Goal: Communication & Community: Participate in discussion

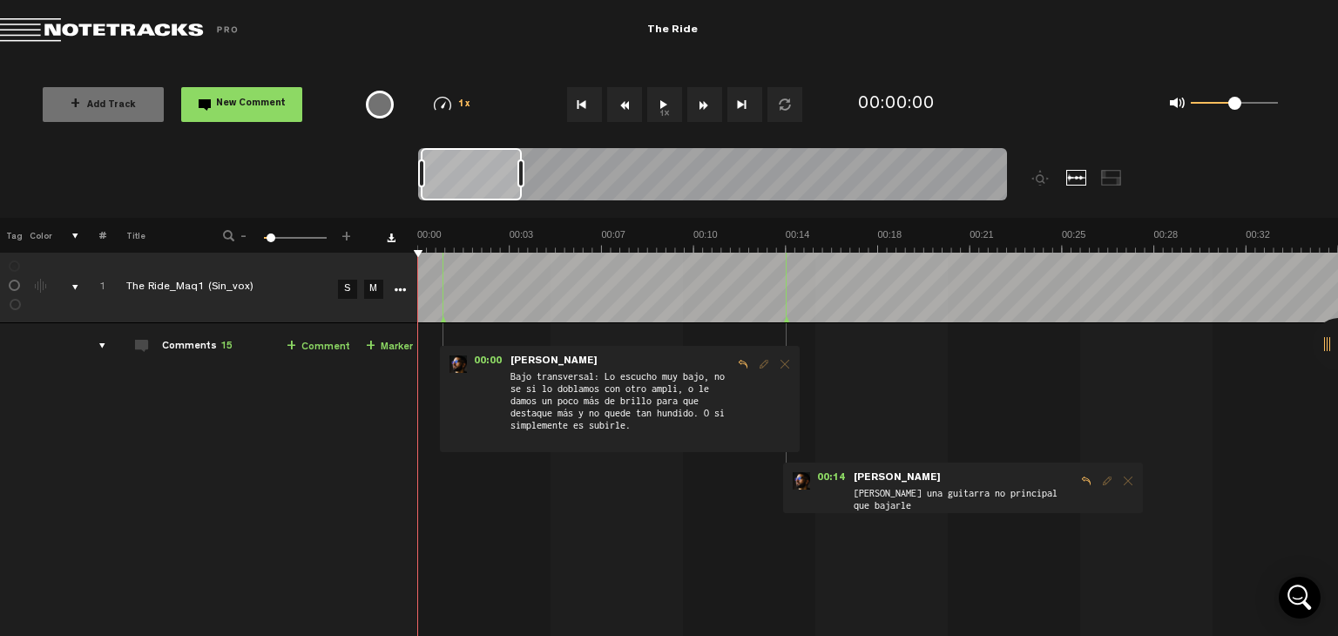
click at [788, 363] on span "Delete comment" at bounding box center [785, 364] width 21 height 12
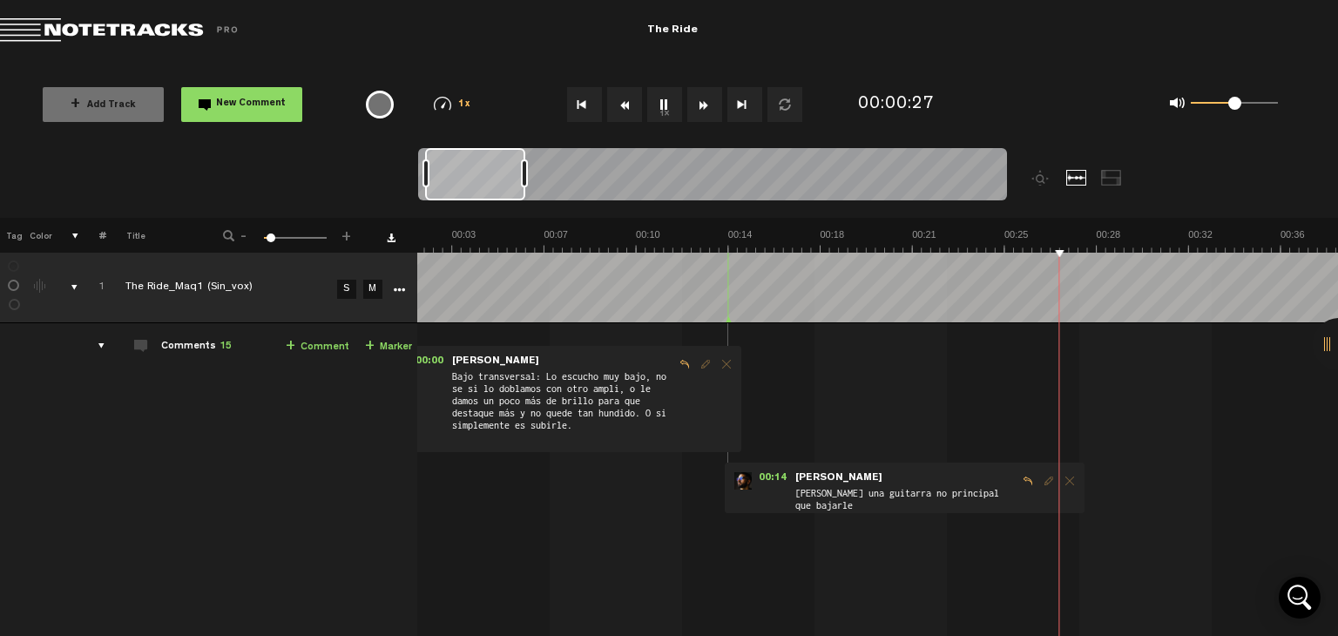
click at [484, 189] on div at bounding box center [475, 174] width 100 height 52
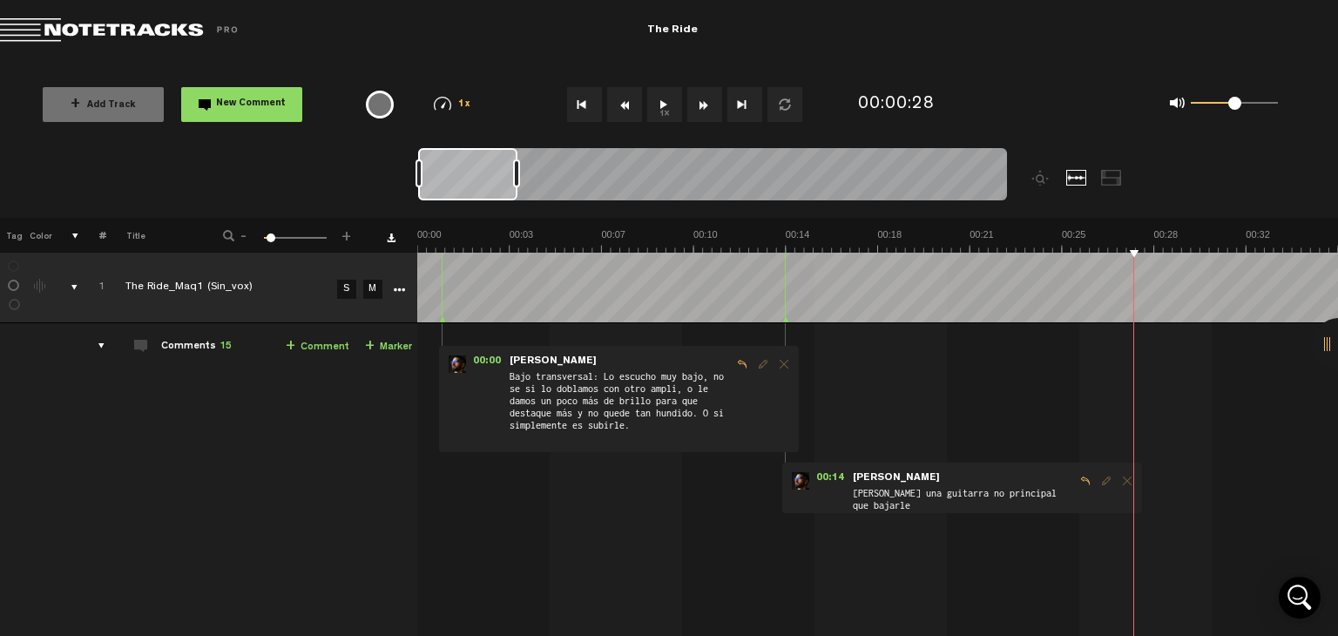
drag, startPoint x: 472, startPoint y: 180, endPoint x: 443, endPoint y: 185, distance: 30.1
click at [443, 185] on div at bounding box center [467, 174] width 99 height 52
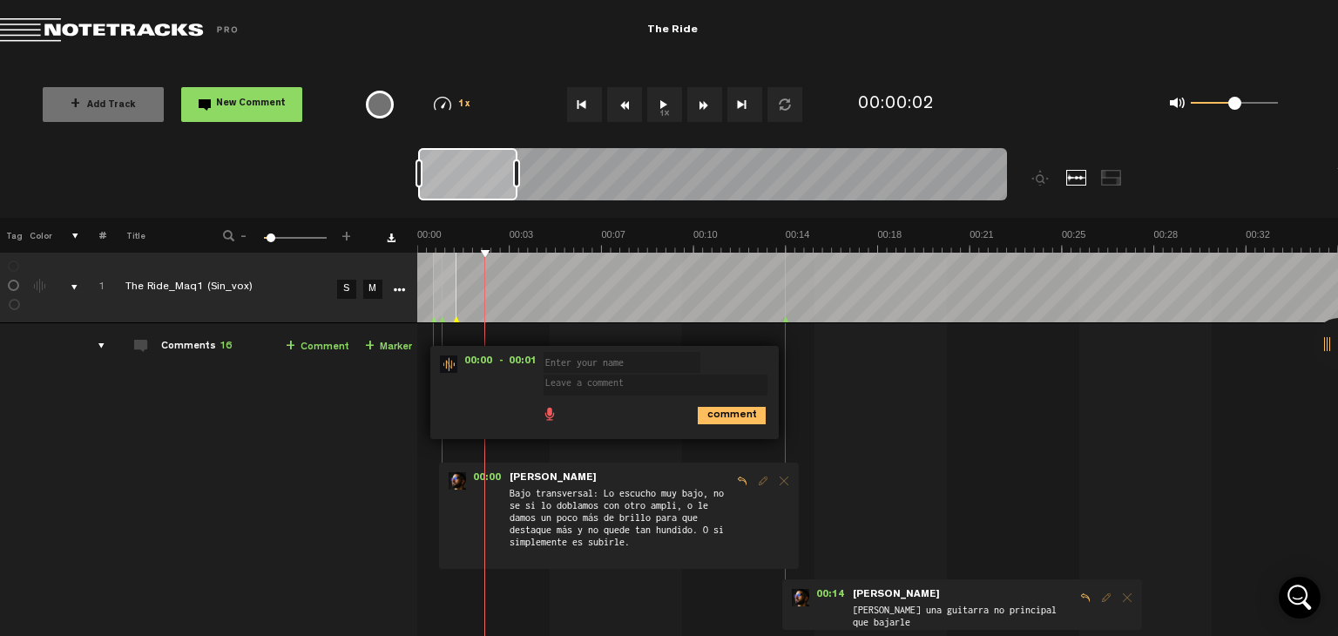
click at [892, 426] on div "00:00 - 00:01 • : "" (Unknown) comment 00:00 - • [PERSON_NAME]: "Bajo transvers…" at bounding box center [879, 533] width 918 height 392
click at [489, 445] on div "00:00 - 00:01 • : "" (Unknown) comment 00:00 - • [PERSON_NAME]: "Bajo transvers…" at bounding box center [879, 533] width 918 height 392
click at [683, 502] on span "Bajo transversal: Lo escucho muy bajo, no se si lo doblamos con otro ampli, o l…" at bounding box center [620, 523] width 224 height 75
click at [436, 283] on td at bounding box center [877, 288] width 921 height 71
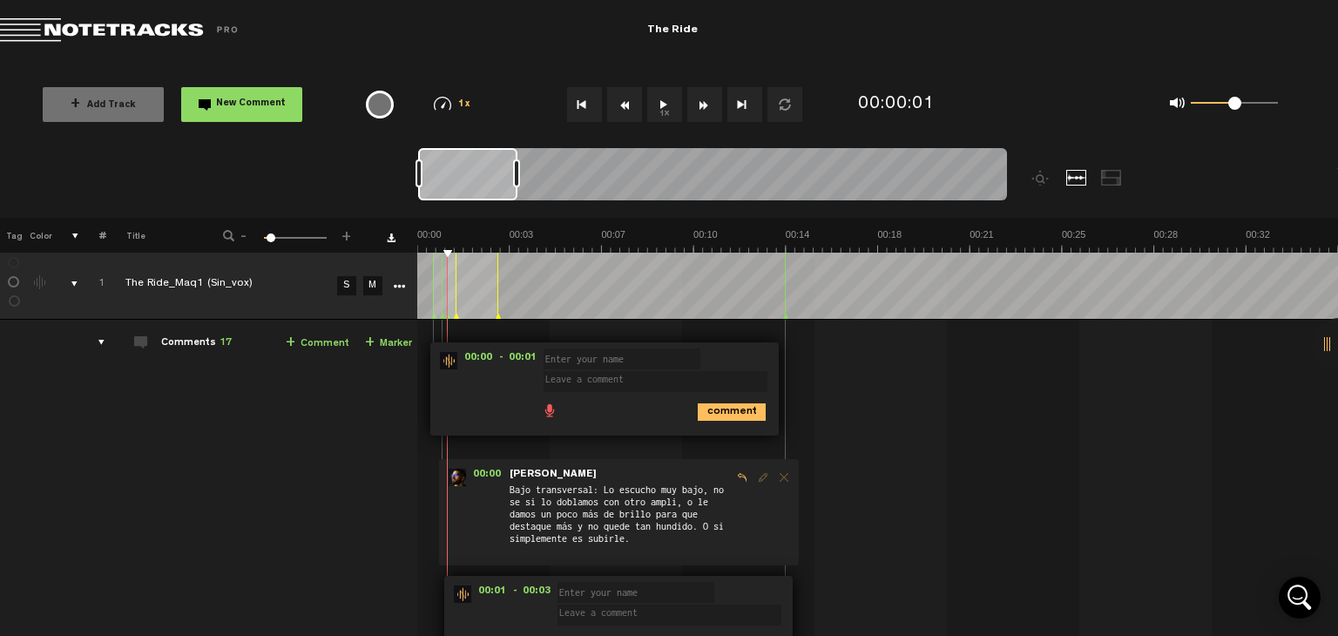
scroll to position [0, 13]
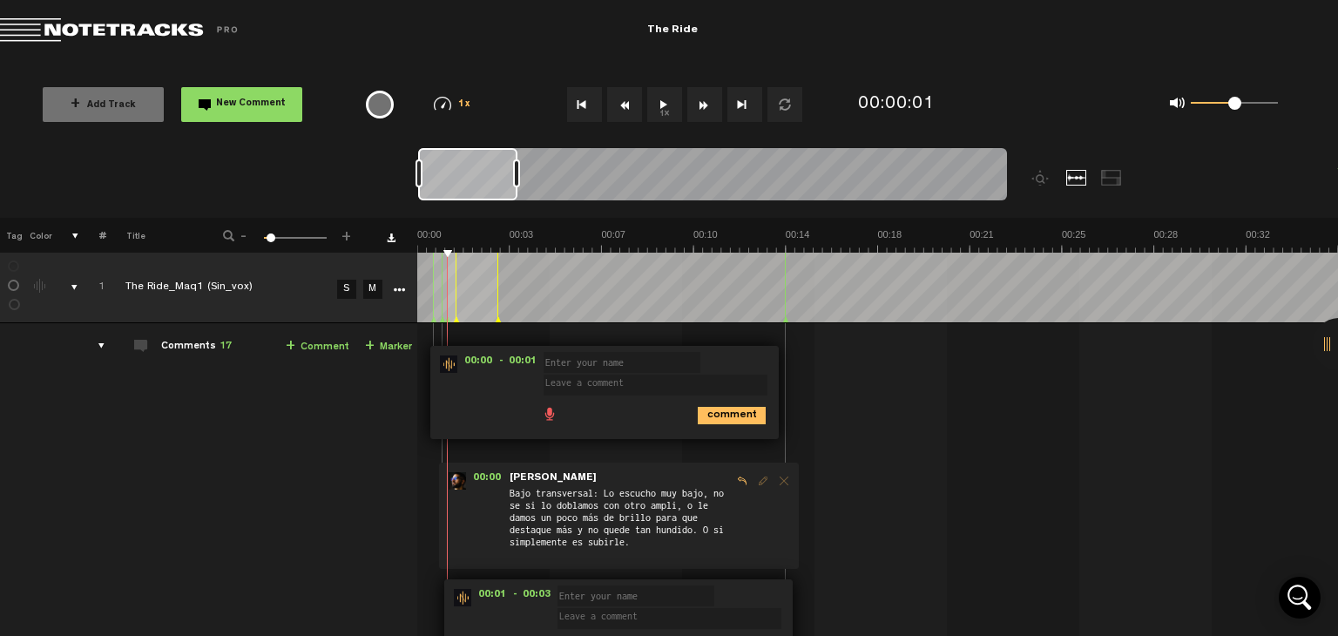
click at [90, 347] on div "comments" at bounding box center [94, 345] width 27 height 17
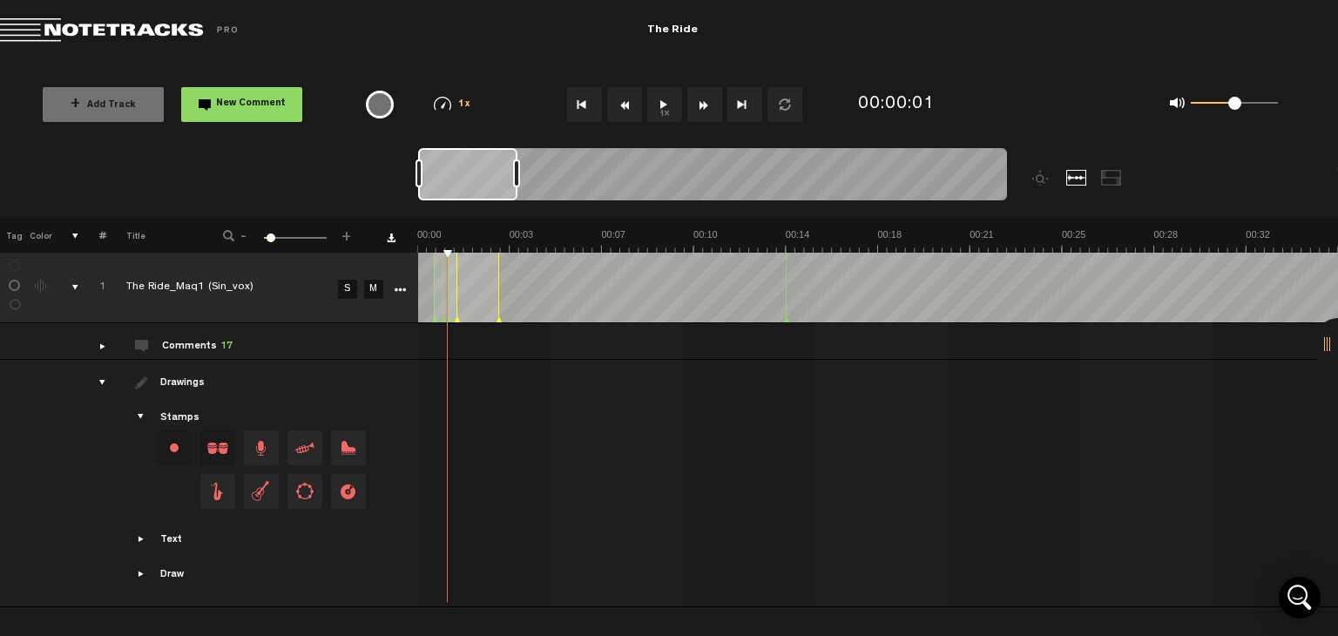
click at [99, 384] on div "drawings" at bounding box center [95, 382] width 27 height 17
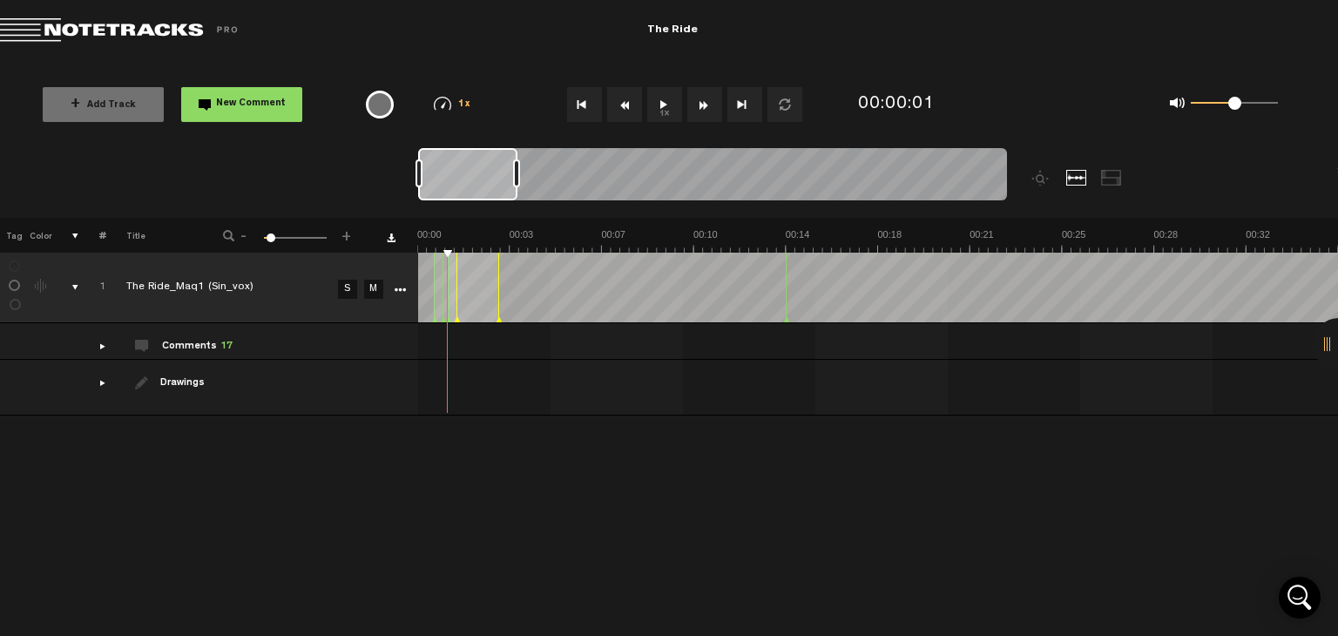
click at [103, 346] on div "comments" at bounding box center [95, 345] width 27 height 17
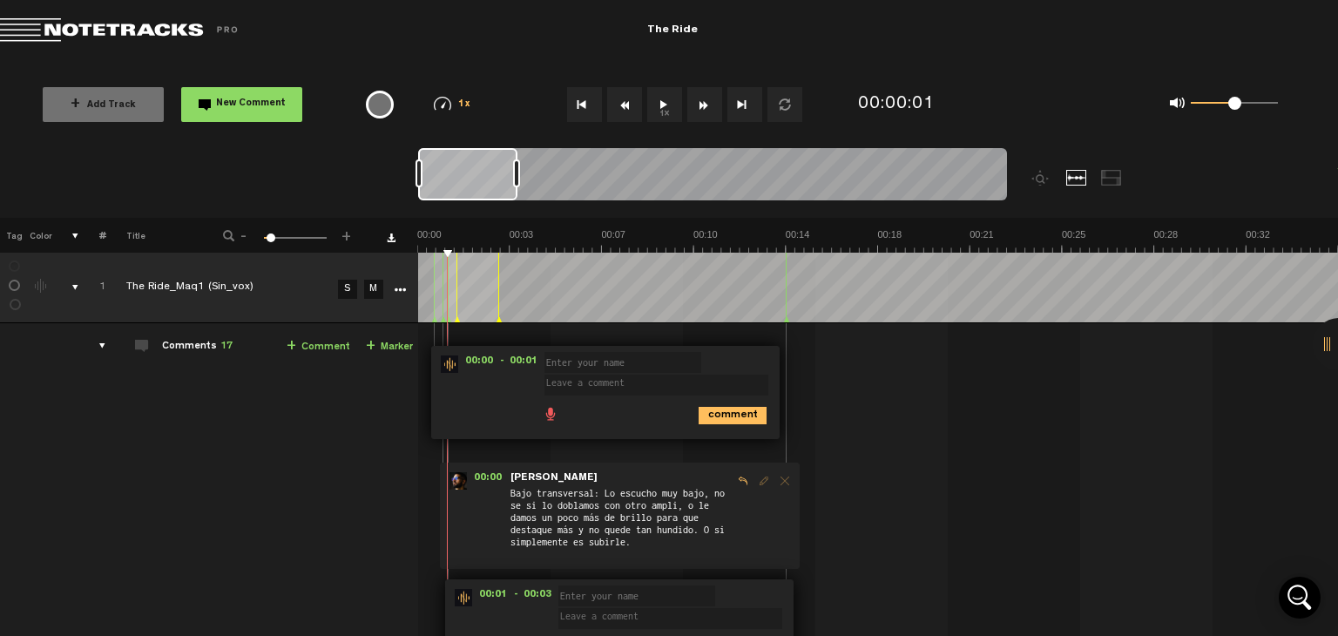
drag, startPoint x: 443, startPoint y: 315, endPoint x: 416, endPoint y: 362, distance: 53.5
click at [414, 363] on td "Comments 17 + Comment + Marker" at bounding box center [262, 559] width 312 height 473
drag, startPoint x: 469, startPoint y: 377, endPoint x: 456, endPoint y: 366, distance: 17.3
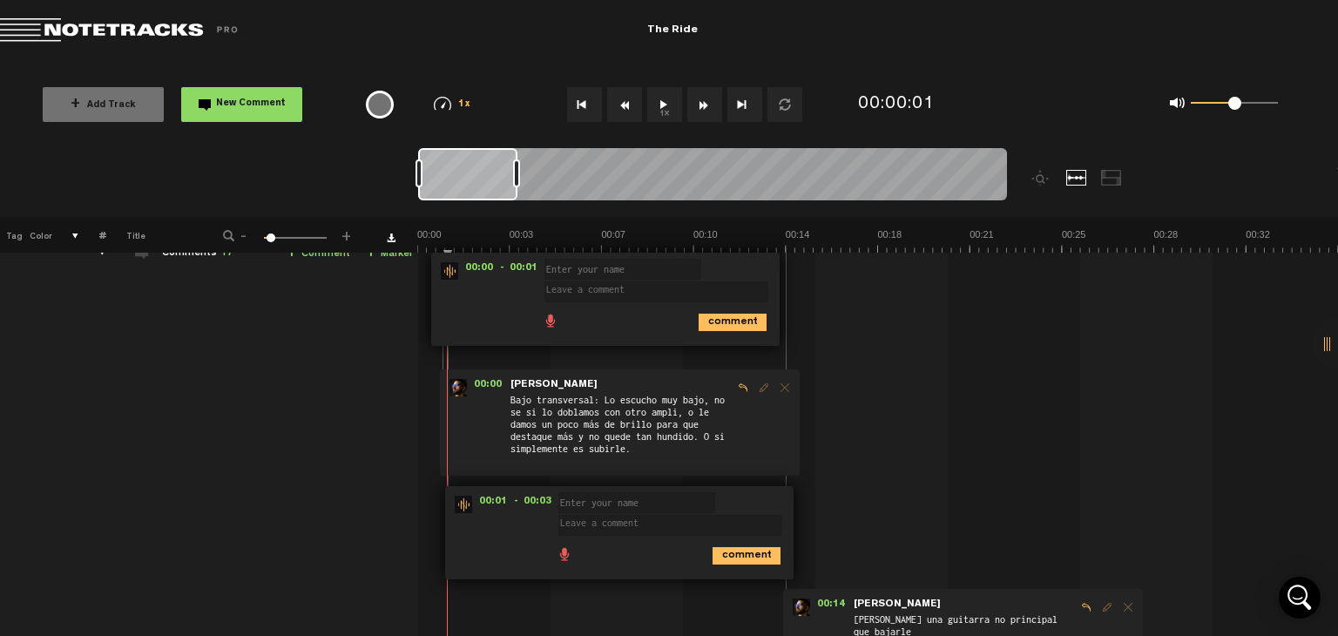
scroll to position [87, 0]
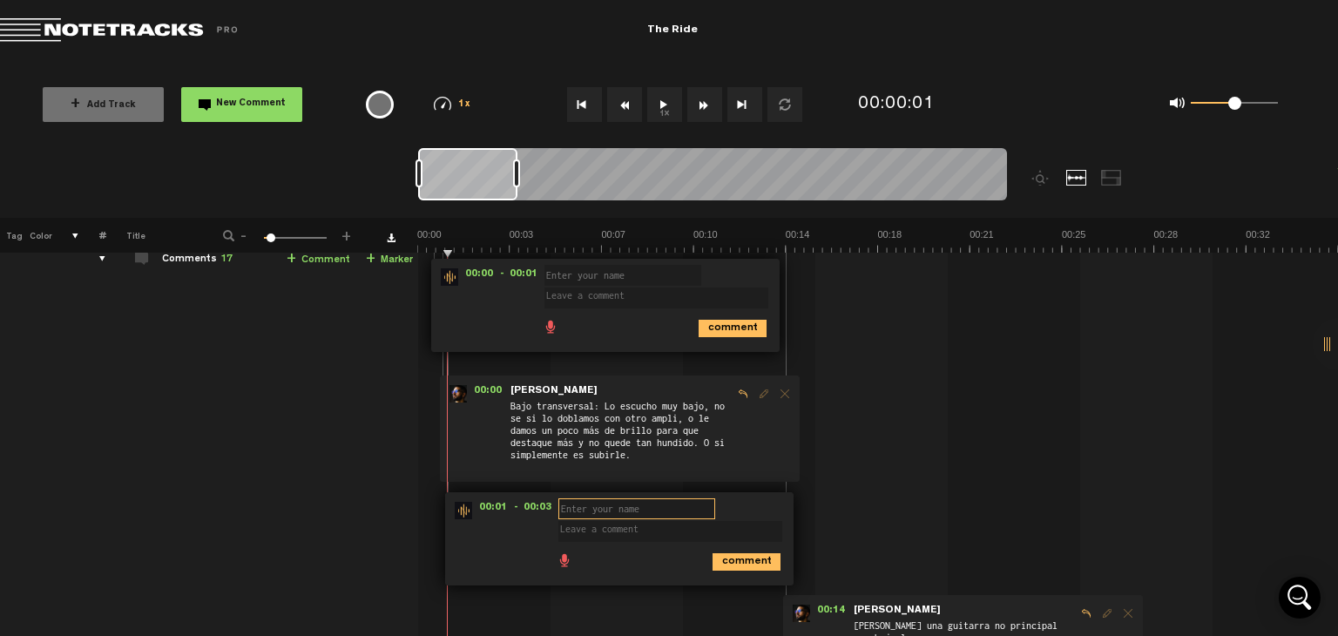
click at [657, 512] on input "text" at bounding box center [637, 508] width 157 height 21
type input "as"
click at [746, 510] on span at bounding box center [674, 514] width 231 height 12
drag, startPoint x: 467, startPoint y: 511, endPoint x: 539, endPoint y: 549, distance: 81.1
click at [538, 549] on div "comment" at bounding box center [622, 561] width 335 height 34
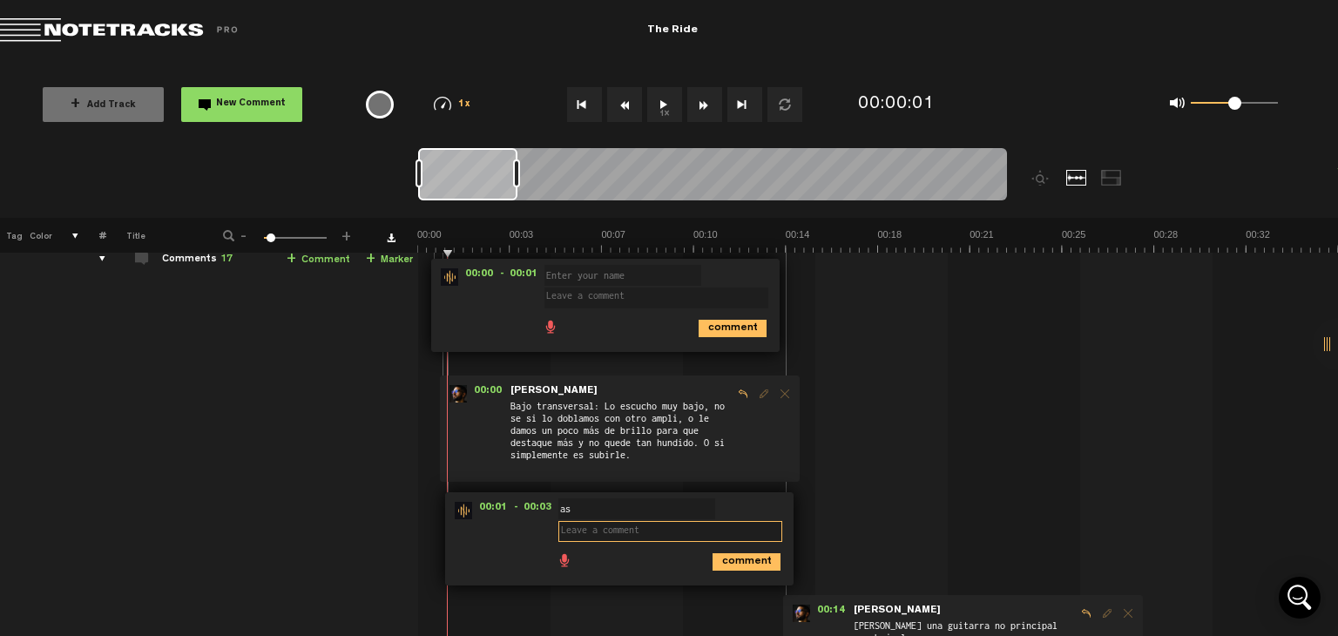
click at [603, 533] on textarea at bounding box center [671, 531] width 224 height 21
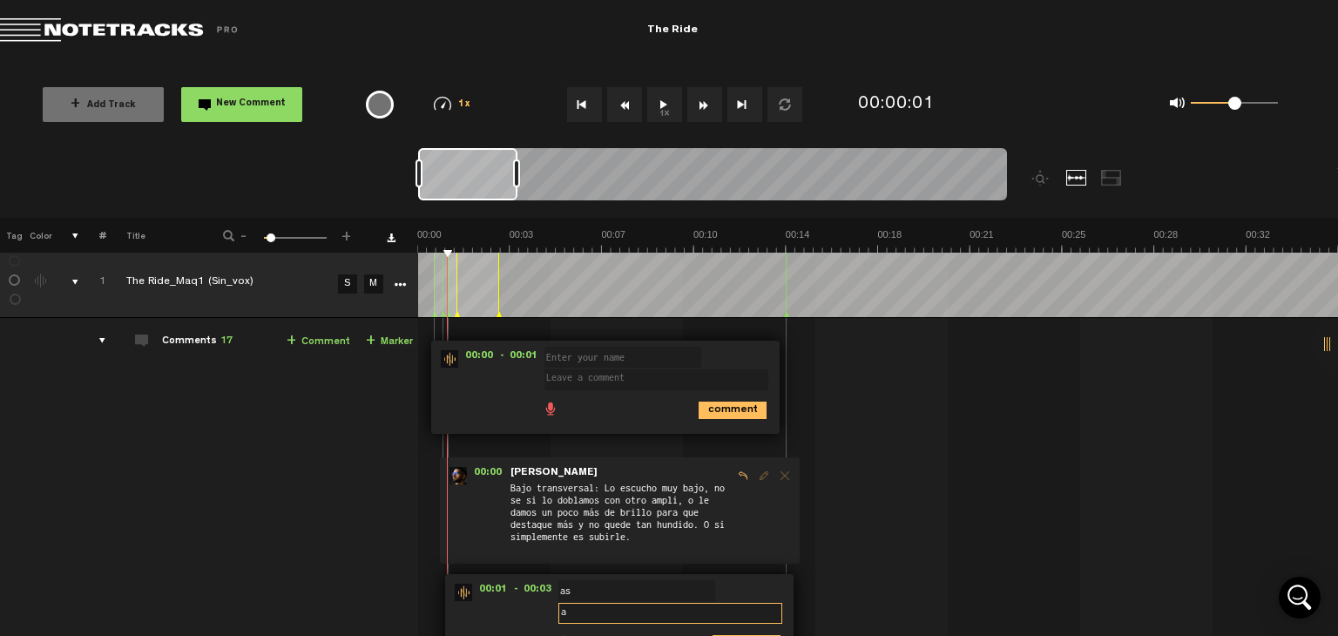
scroll to position [0, 0]
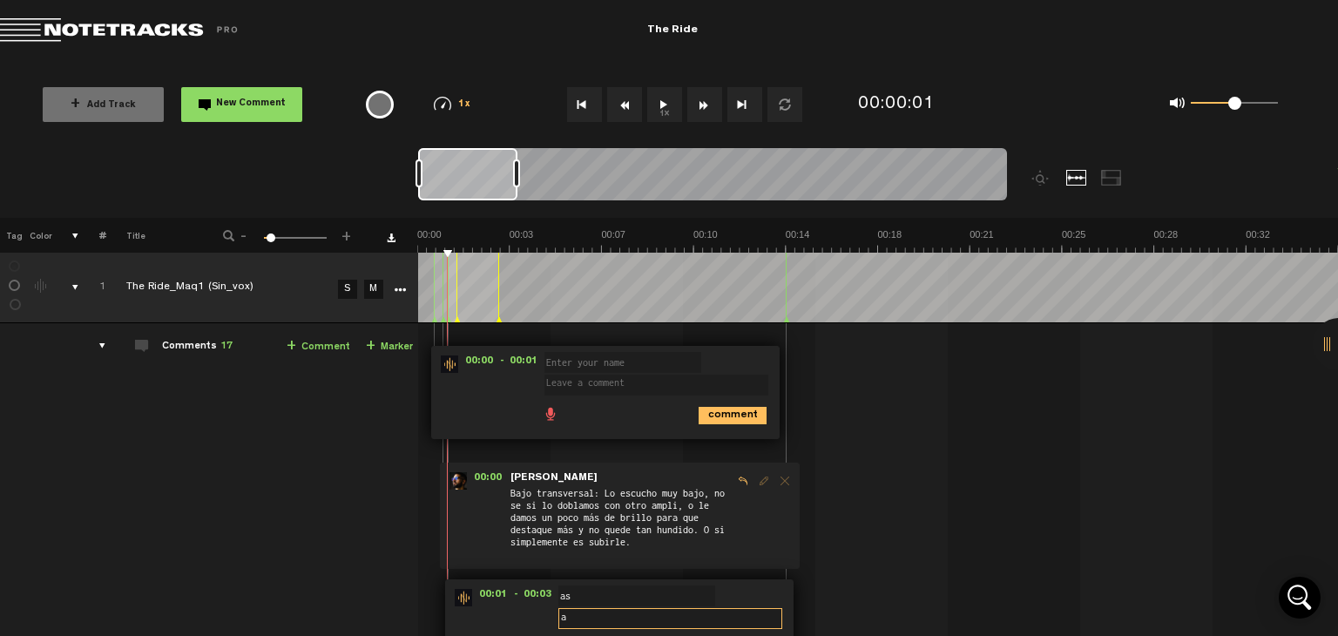
type textarea "a"
drag, startPoint x: 446, startPoint y: 315, endPoint x: 424, endPoint y: 332, distance: 28.6
click at [424, 332] on td "1 The Ride_Maq1 (Sin_vox) S M The Ride_Maq1 (Sin_vox) by [PERSON_NAME] 2 collab…" at bounding box center [878, 559] width 921 height 473
click at [561, 508] on span "Bajo transversal: Lo escucho muy bajo, no se si lo doblamos con otro ampli, o l…" at bounding box center [621, 523] width 224 height 75
click at [503, 506] on div "00:00 - • [PERSON_NAME]: "Bajo transversal: Lo escucho muy bajo, no se si lo do…" at bounding box center [620, 516] width 360 height 106
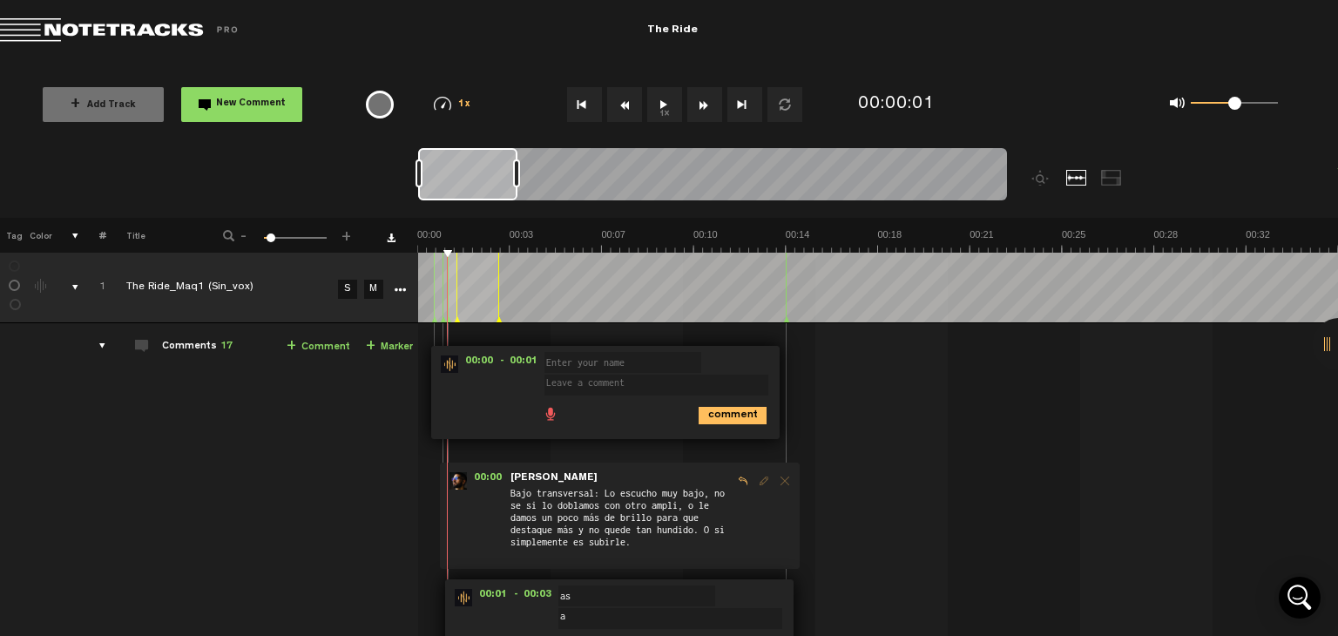
click at [457, 321] on icon at bounding box center [457, 320] width 7 height 9
drag, startPoint x: 457, startPoint y: 321, endPoint x: 444, endPoint y: 321, distance: 13.1
click at [444, 321] on td at bounding box center [878, 288] width 921 height 71
click at [321, 449] on td "Comments 17 + Comment + Marker" at bounding box center [262, 559] width 312 height 473
click at [593, 365] on input "text" at bounding box center [623, 362] width 157 height 21
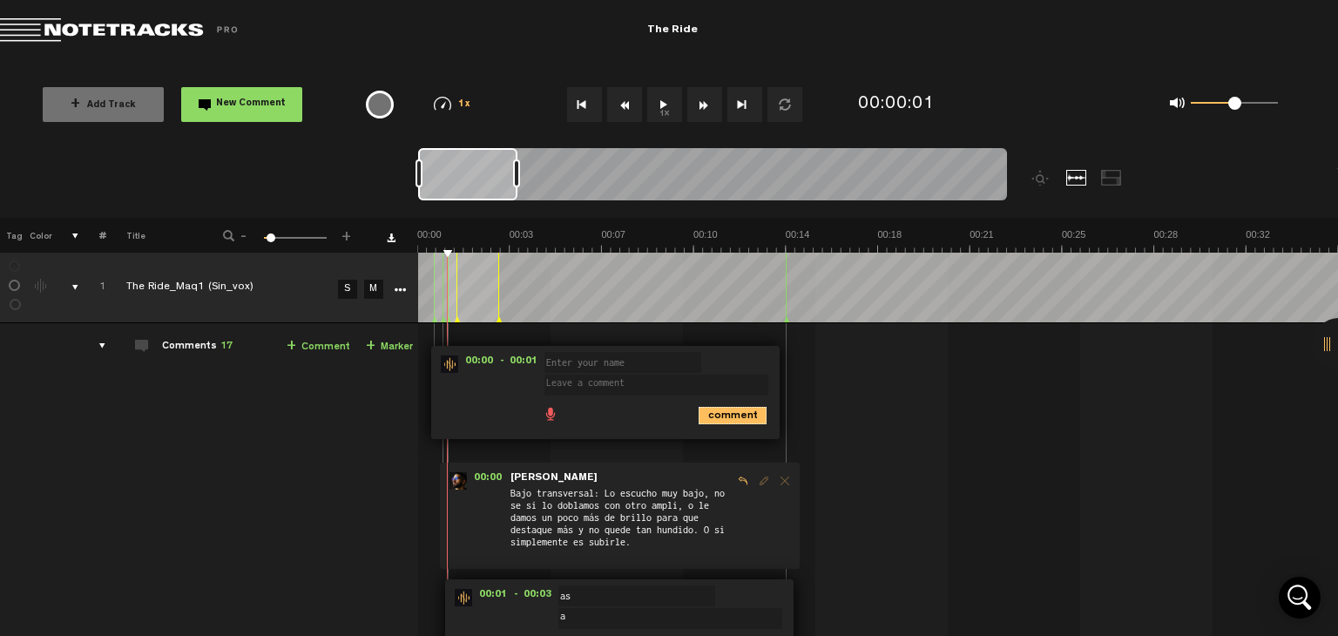
click at [734, 416] on icon "comment" at bounding box center [733, 415] width 68 height 17
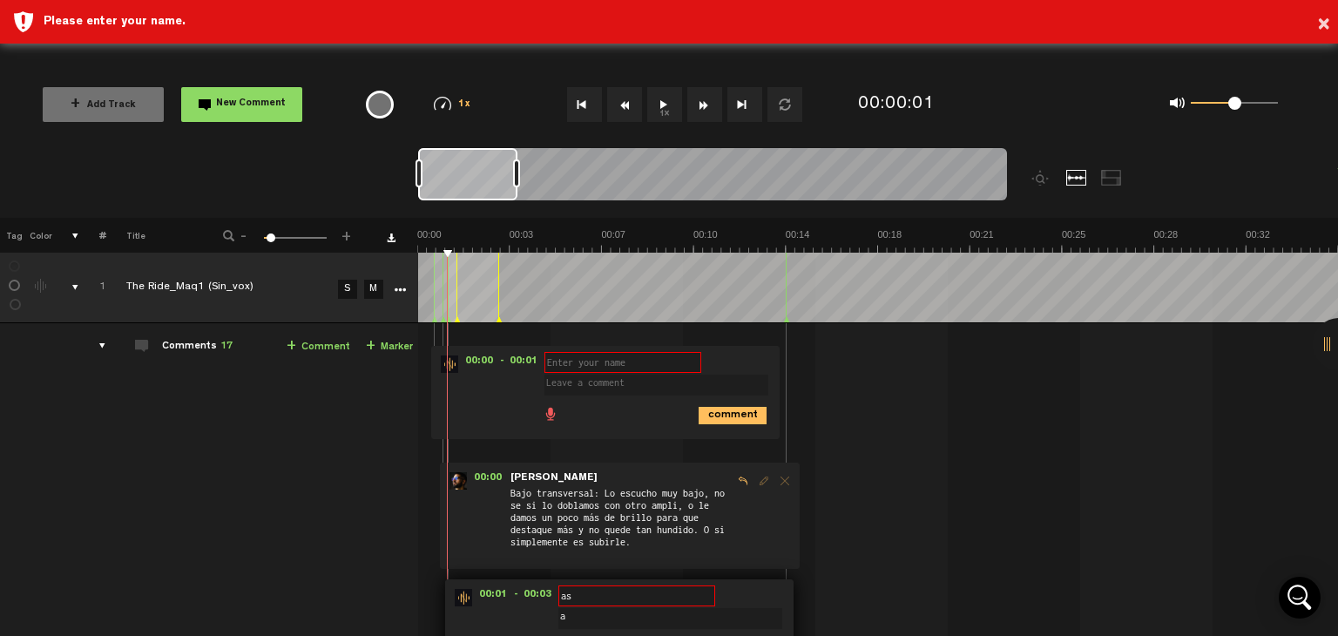
click at [573, 361] on input "text" at bounding box center [623, 362] width 157 height 21
type input "asdas"
click at [601, 383] on textarea at bounding box center [657, 385] width 224 height 21
type textarea "asd"
click at [733, 414] on icon "comment" at bounding box center [733, 415] width 68 height 17
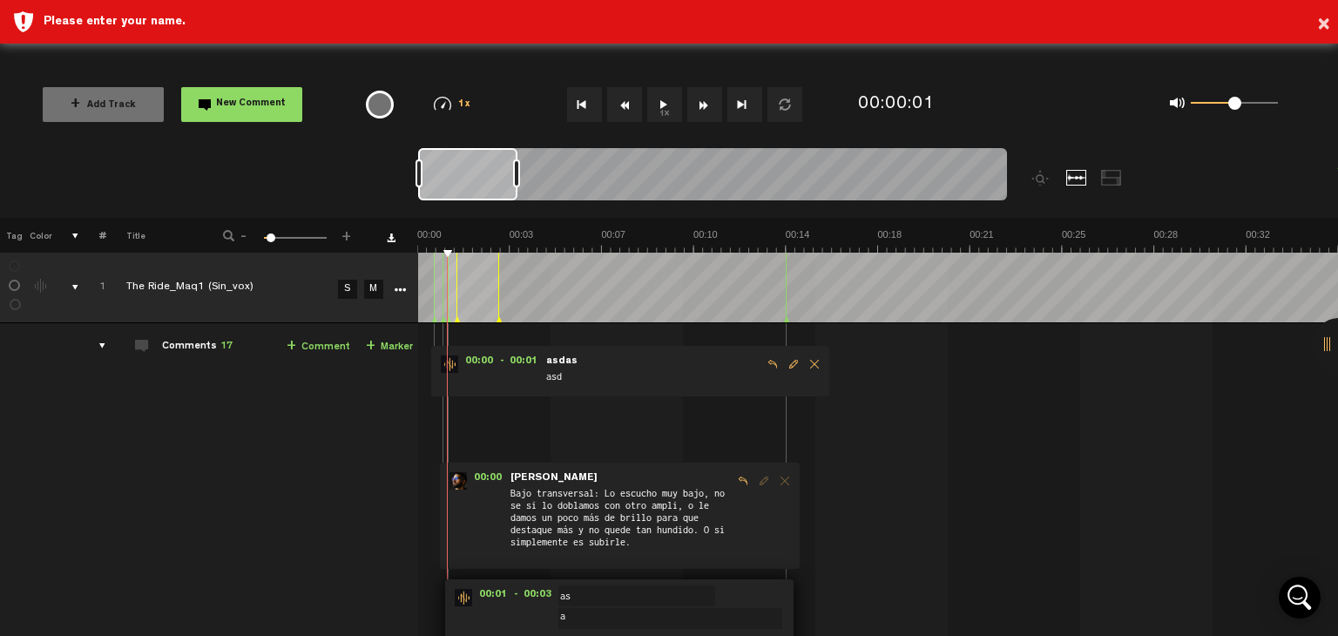
click at [808, 367] on span "Delete comment" at bounding box center [814, 364] width 21 height 12
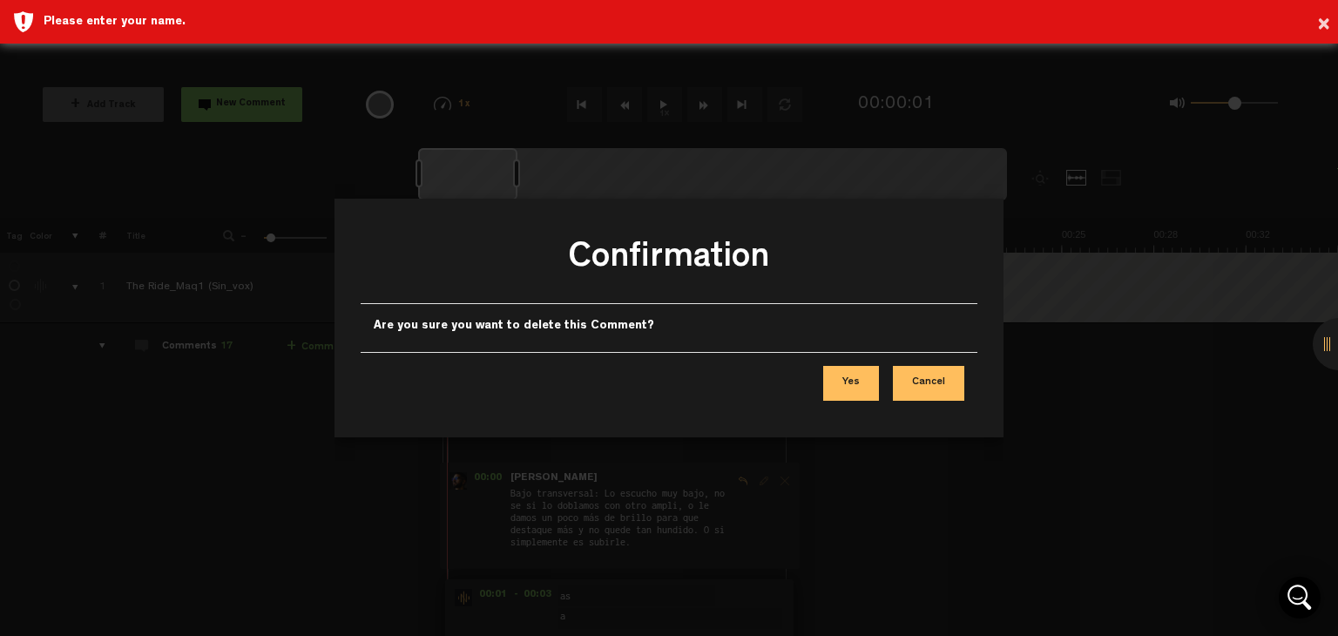
click at [861, 387] on button "Yes" at bounding box center [851, 383] width 56 height 35
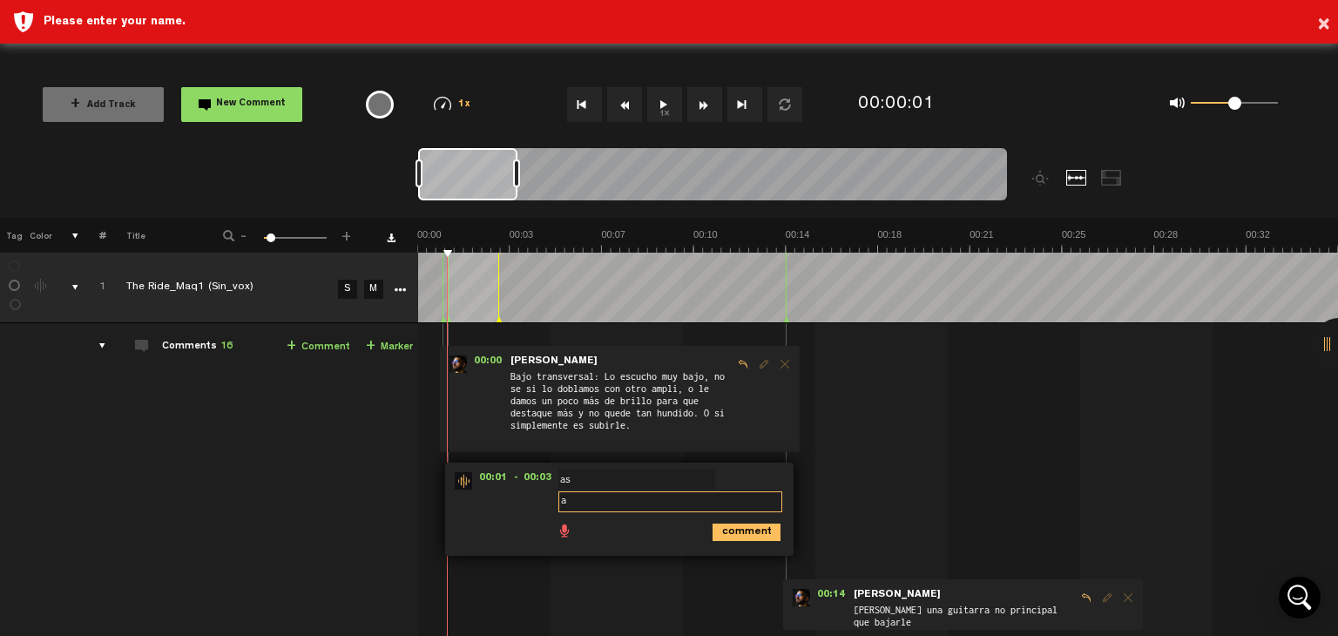
click at [611, 505] on textarea "a" at bounding box center [671, 501] width 224 height 21
type textarea "aasd"
click at [743, 527] on icon "comment" at bounding box center [747, 532] width 68 height 17
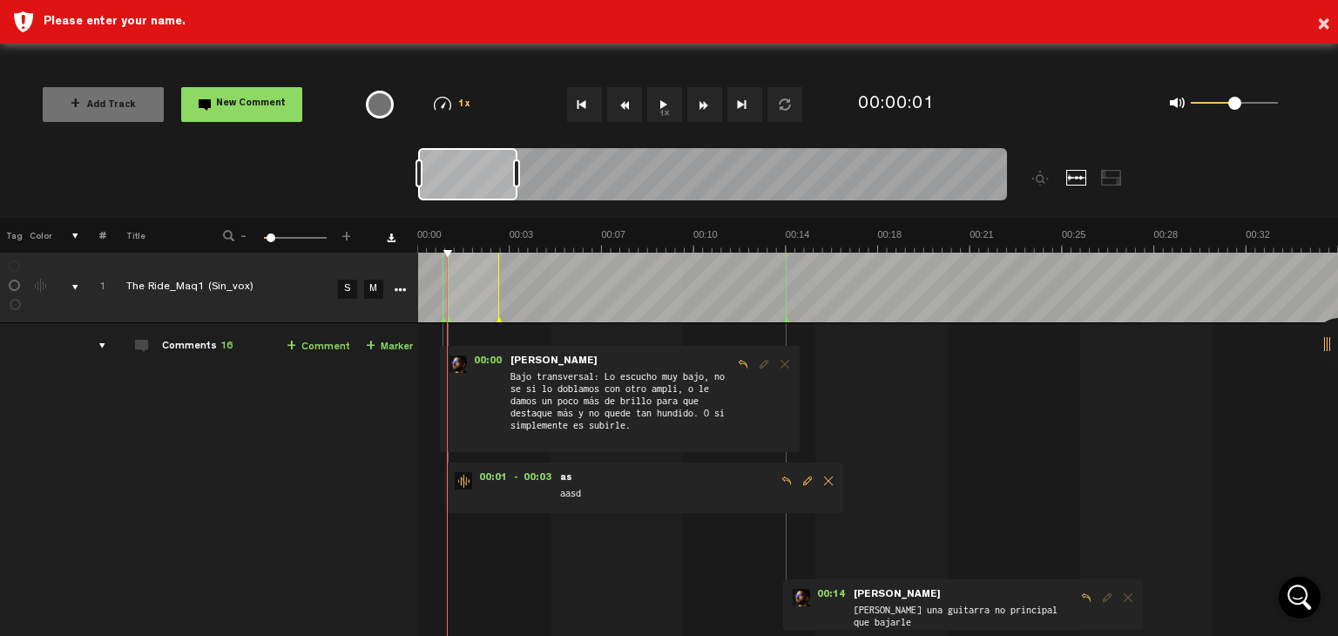
click at [819, 482] on span "Delete comment" at bounding box center [828, 481] width 21 height 12
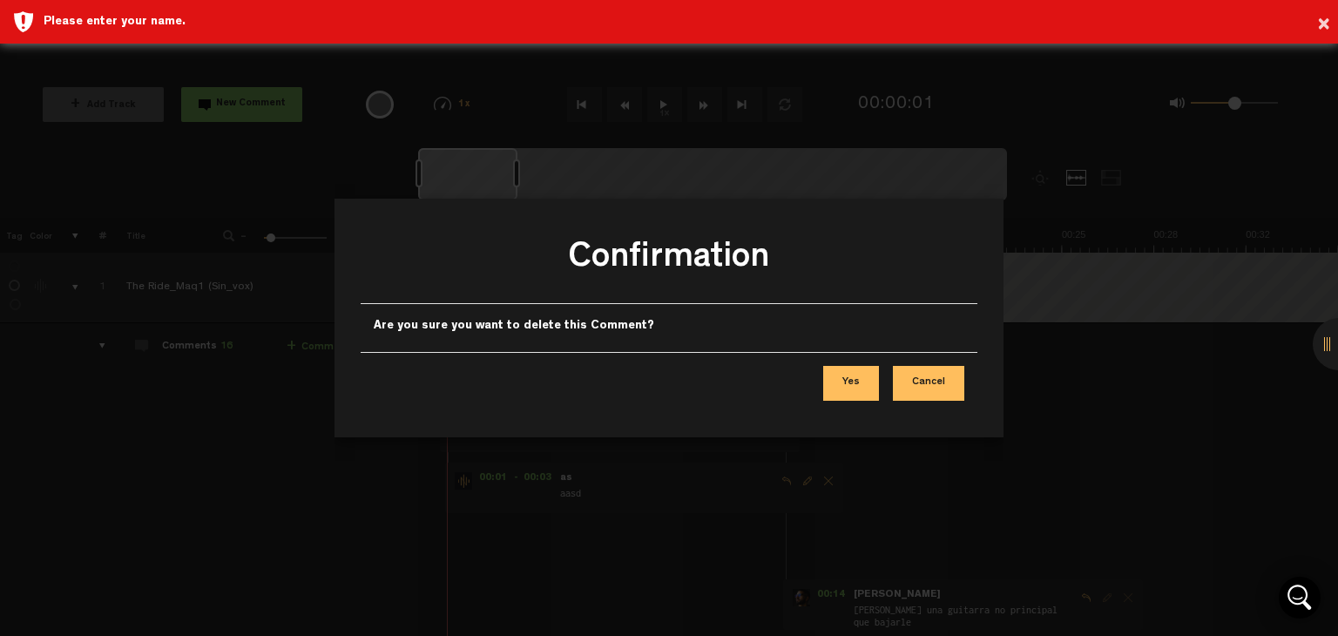
click at [859, 398] on button "Yes" at bounding box center [851, 383] width 56 height 35
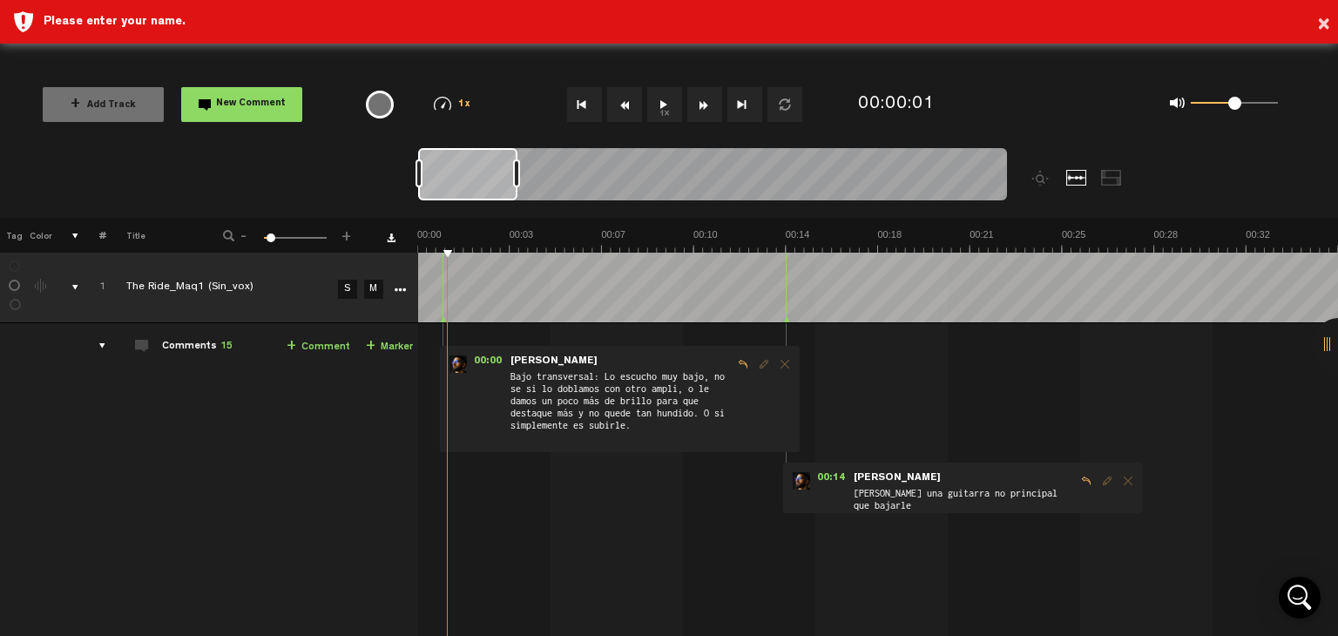
scroll to position [0, 13]
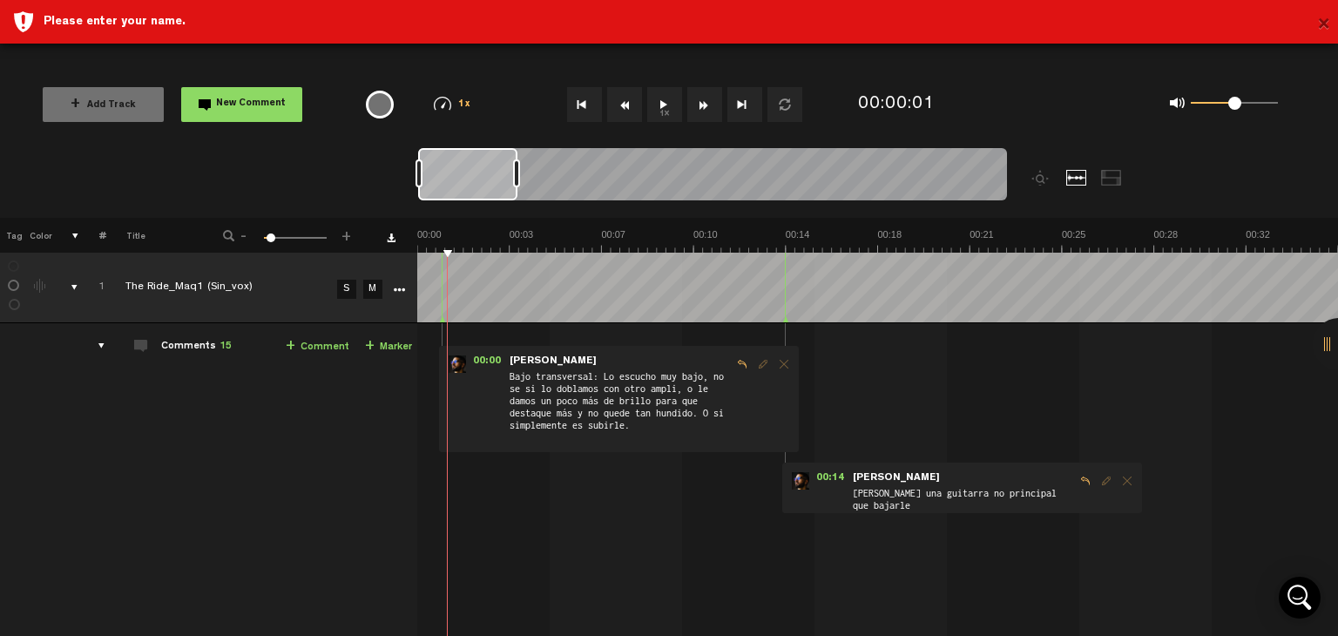
click at [1323, 21] on button "×" at bounding box center [1324, 25] width 13 height 35
